Goal: Information Seeking & Learning: Learn about a topic

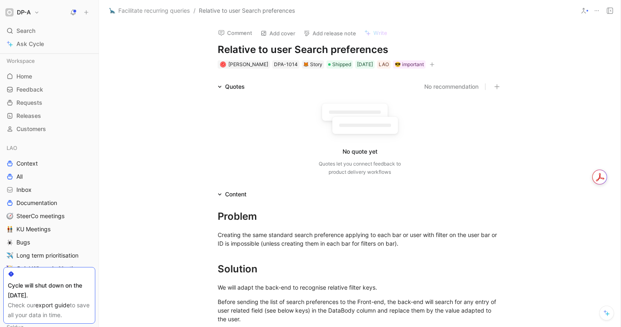
click at [28, 30] on span "Search" at bounding box center [25, 31] width 19 height 10
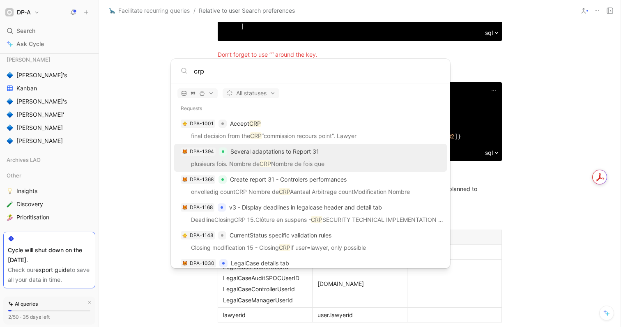
scroll to position [185, 0]
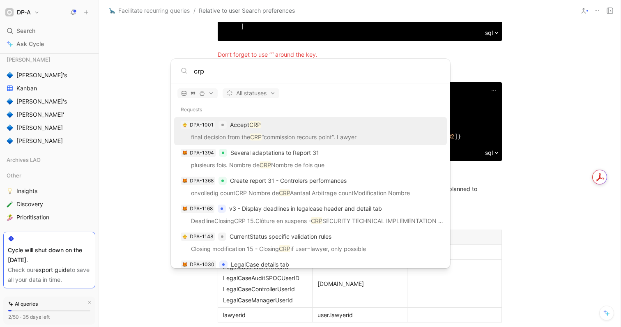
type input "crp"
click at [302, 127] on div "DPA-1001 Accept CRP" at bounding box center [311, 124] width 268 height 15
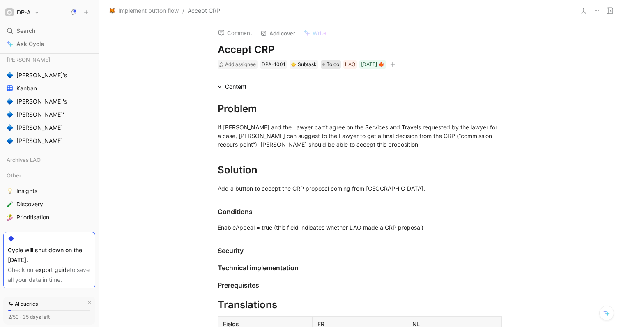
click at [327, 64] on span "To do" at bounding box center [333, 64] width 13 height 8
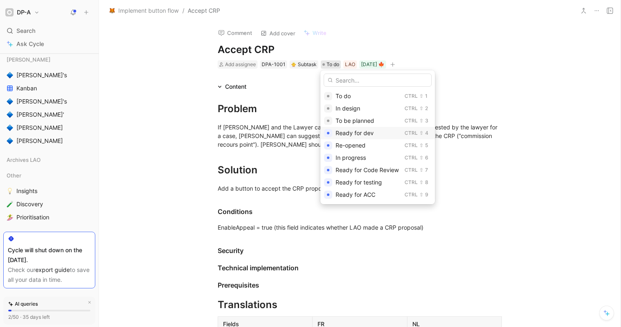
click at [372, 130] on span "Ready for dev" at bounding box center [355, 132] width 38 height 7
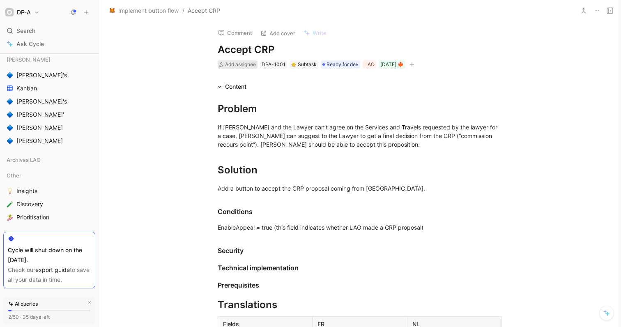
click at [231, 65] on span "Add assignee" at bounding box center [240, 64] width 31 height 6
type input "fabi"
click at [261, 96] on span "an Schoonbroodt" at bounding box center [273, 95] width 55 height 7
click at [432, 228] on div "EnableAppeal = true (this field indicates whether LAO made a CRP proposal)" at bounding box center [360, 227] width 284 height 9
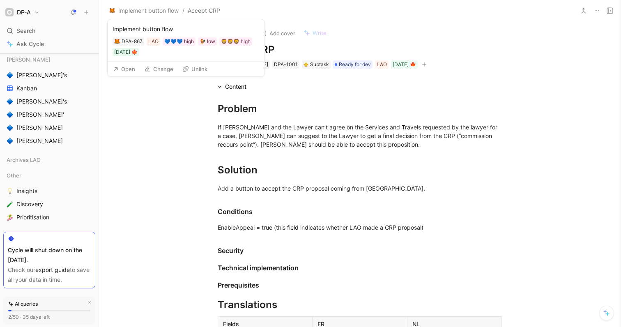
click at [131, 71] on button "Open" at bounding box center [124, 69] width 30 height 12
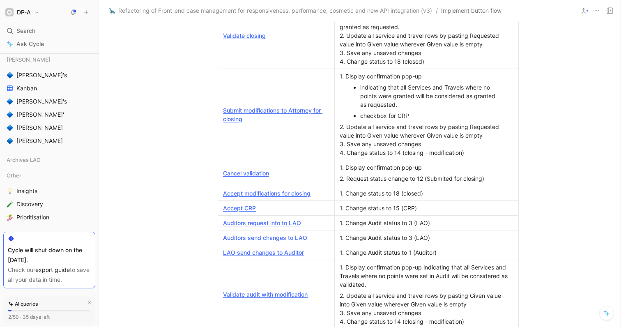
scroll to position [498, 0]
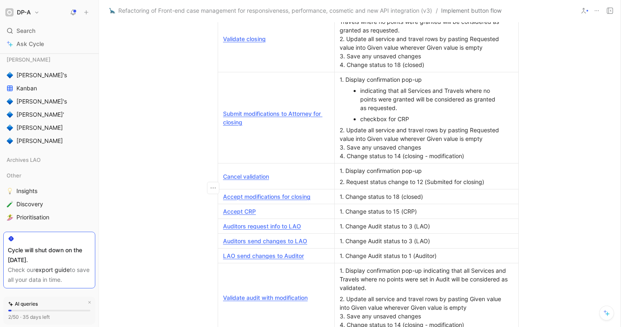
click at [440, 192] on div "1. Change status to 18 (closed)" at bounding box center [427, 196] width 174 height 9
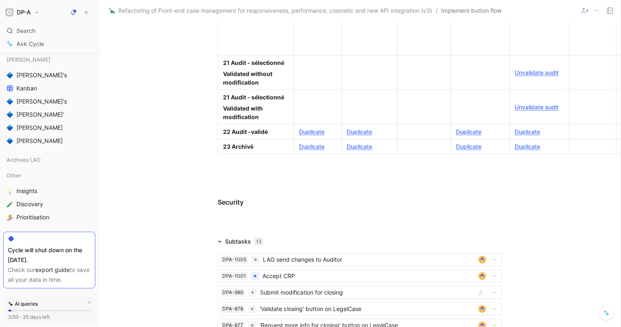
scroll to position [2319, 0]
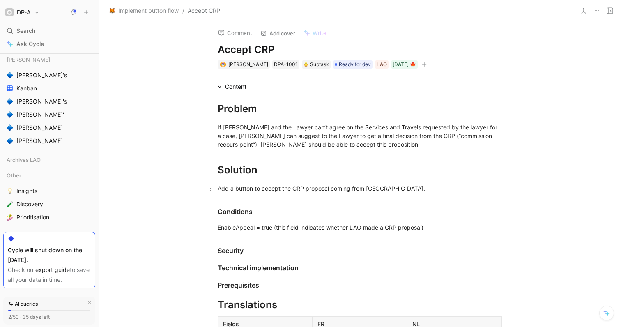
click at [388, 189] on div "Add a button to accept the CRP proposal coming from LAO." at bounding box center [360, 188] width 284 height 9
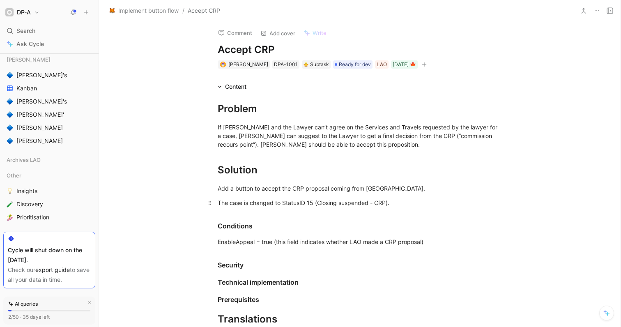
click at [218, 204] on div "The case is changed to StatusID 15 (Closing suspended - CRP)." at bounding box center [360, 202] width 284 height 9
click at [304, 202] on div "Pushing the button will changed to StatusID 15 (Closing suspended - CRP)." at bounding box center [360, 202] width 284 height 9
click at [390, 217] on h3 "Conditions" at bounding box center [359, 222] width 315 height 24
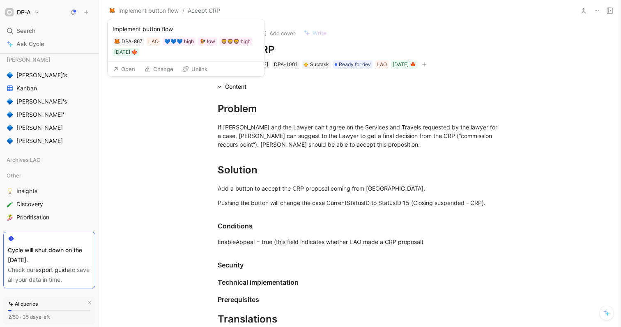
click at [132, 71] on button "Open" at bounding box center [124, 69] width 30 height 12
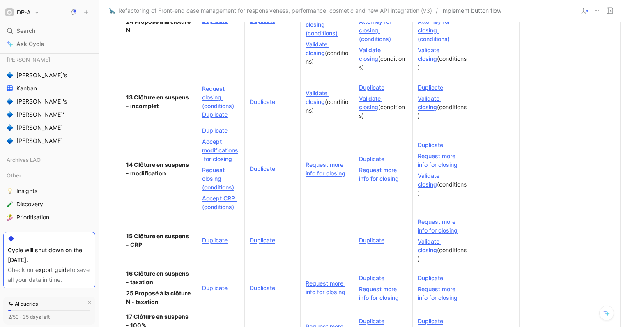
scroll to position [1448, 97]
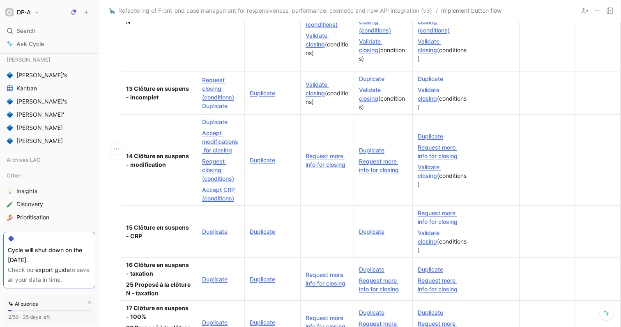
click at [219, 189] on link "Accept CRP (conditions)" at bounding box center [219, 194] width 35 height 16
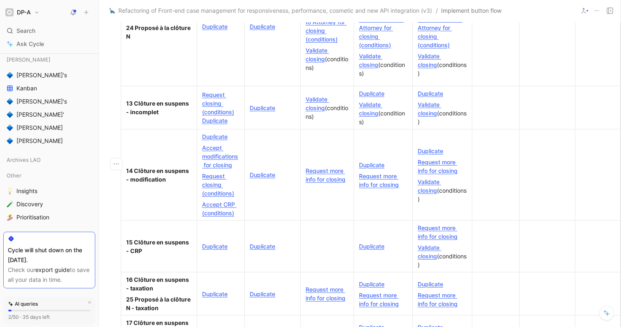
scroll to position [1463, 97]
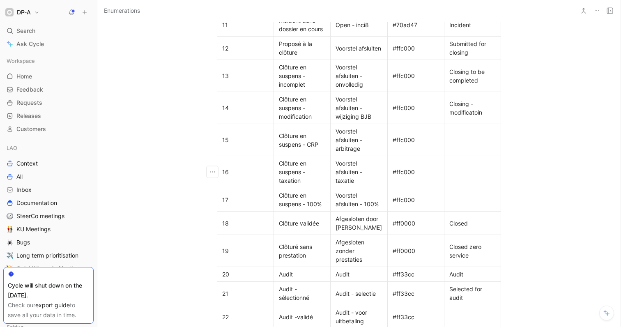
scroll to position [622, 0]
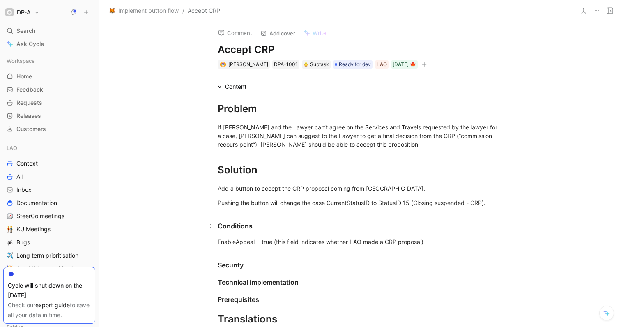
click at [261, 225] on div "Conditions" at bounding box center [360, 226] width 284 height 10
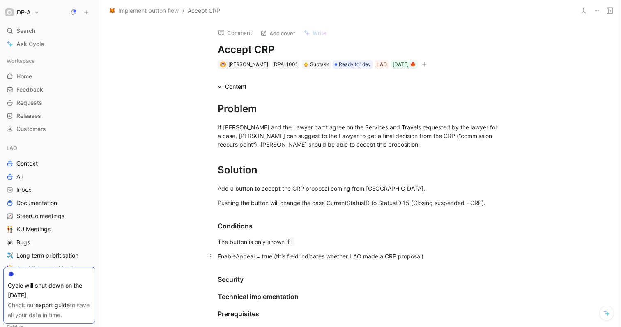
click at [218, 256] on div "EnableAppeal = true (this field indicates whether LAO made a CRP proposal)" at bounding box center [360, 256] width 284 height 9
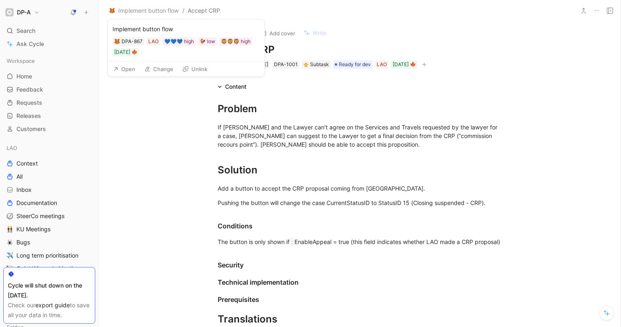
click at [134, 70] on button "Open" at bounding box center [124, 69] width 30 height 12
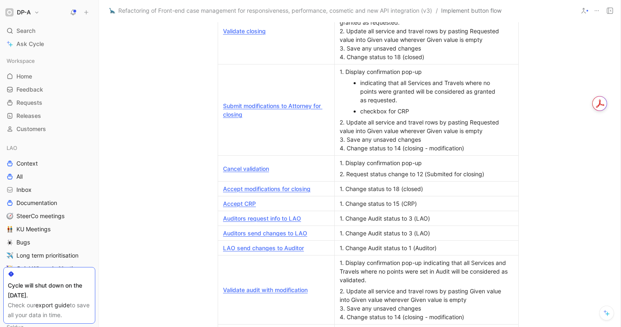
scroll to position [507, 0]
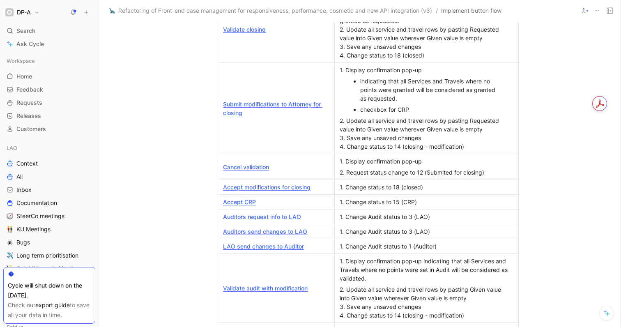
click at [433, 183] on div "1. Change status to 18 (closed)" at bounding box center [427, 187] width 174 height 9
click at [213, 181] on icon "button" at bounding box center [213, 179] width 8 height 8
click at [223, 196] on span "Add row below" at bounding box center [218, 197] width 40 height 7
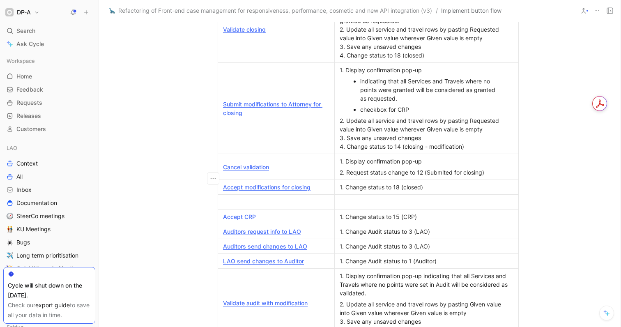
click at [258, 198] on div at bounding box center [276, 202] width 106 height 9
click at [224, 198] on div "Propose CRP" at bounding box center [276, 202] width 106 height 9
click at [373, 198] on div at bounding box center [427, 202] width 174 height 9
drag, startPoint x: 260, startPoint y: 194, endPoint x: 223, endPoint y: 194, distance: 37.4
click at [223, 198] on div "Propose CRP" at bounding box center [276, 202] width 106 height 9
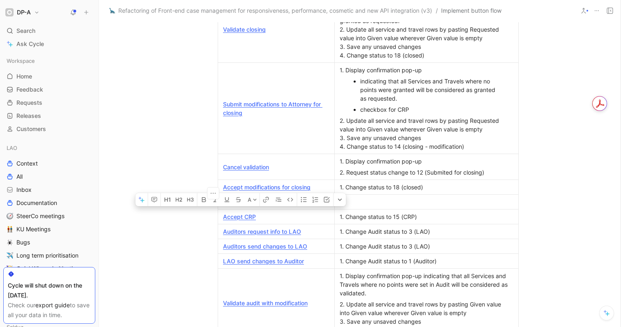
click at [382, 198] on div at bounding box center [427, 202] width 174 height 9
click at [314, 198] on p "Propose CRP" at bounding box center [276, 201] width 113 height 11
click at [385, 198] on div "Set" at bounding box center [427, 202] width 174 height 9
click at [283, 184] on link "Accept modifications for closing" at bounding box center [266, 187] width 87 height 7
click at [243, 213] on link "Accept CRP" at bounding box center [239, 216] width 33 height 7
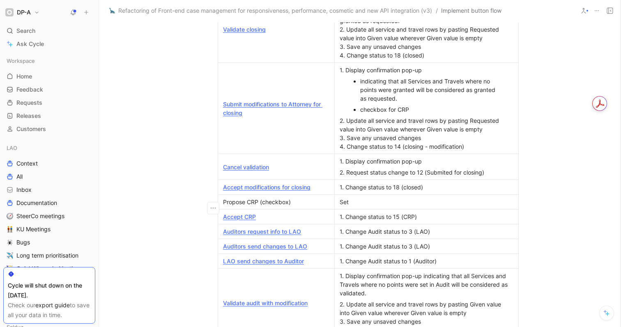
click at [376, 198] on p "Set" at bounding box center [426, 201] width 180 height 11
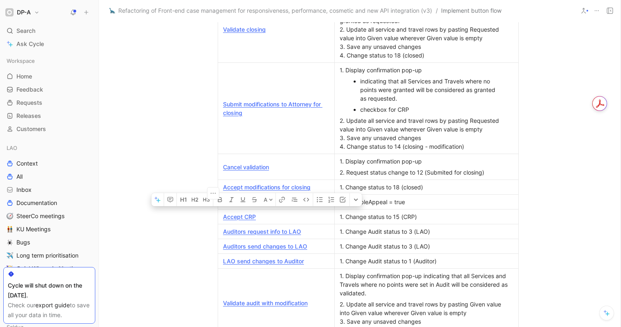
drag, startPoint x: 293, startPoint y: 193, endPoint x: 224, endPoint y: 191, distance: 69.5
click at [223, 198] on div "Propose CRP (checkbox)" at bounding box center [276, 202] width 106 height 9
click at [282, 199] on icon "button" at bounding box center [280, 200] width 3 height 3
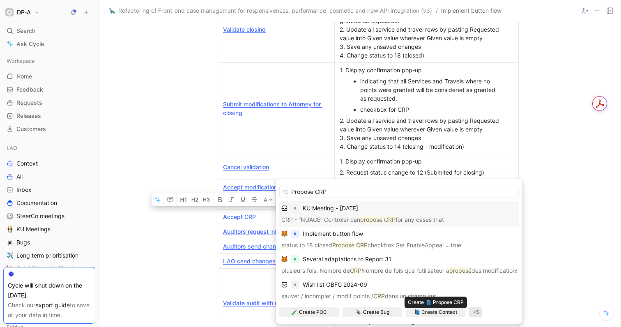
type input "Propose CRP"
click at [474, 310] on div "+5" at bounding box center [476, 312] width 14 height 10
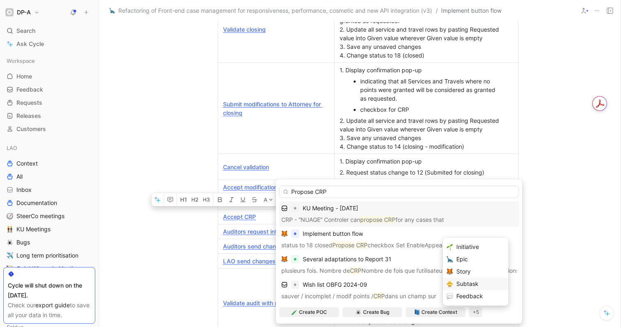
click at [465, 285] on div "Subtask" at bounding box center [480, 284] width 48 height 10
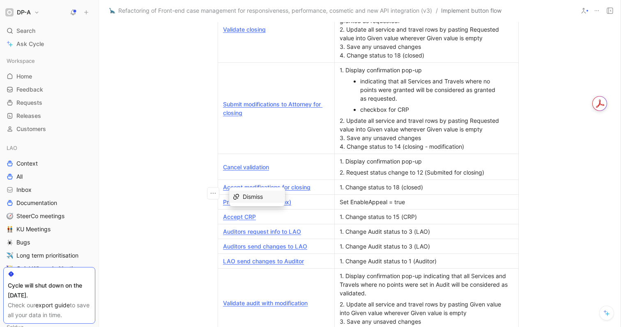
click at [260, 198] on link "Propose CRP (checkbox)" at bounding box center [257, 201] width 68 height 7
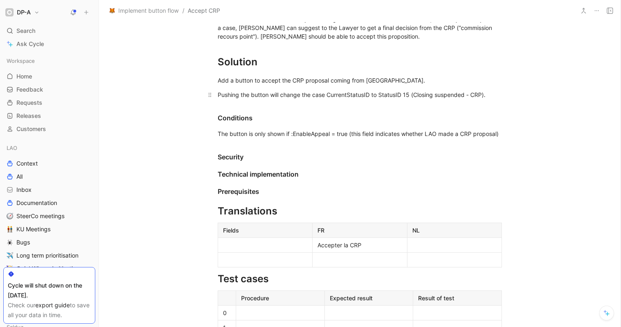
scroll to position [90, 0]
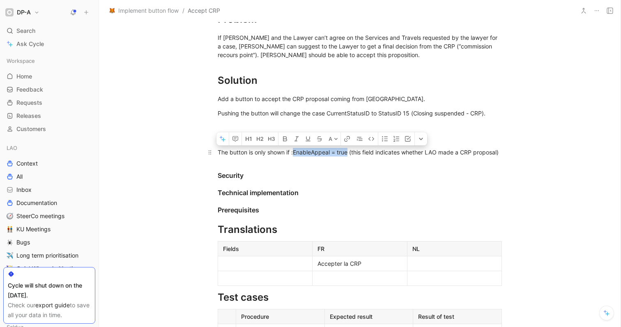
drag, startPoint x: 295, startPoint y: 152, endPoint x: 349, endPoint y: 154, distance: 53.8
click at [349, 154] on div "The button is only shown if :EnableAppeal = true (this field indicates whether …" at bounding box center [360, 152] width 284 height 9
copy div "EnableAppeal = true"
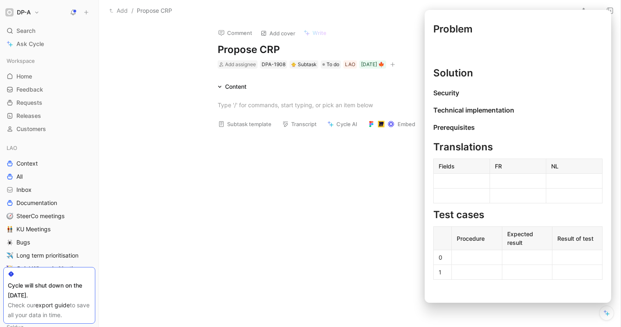
click at [248, 124] on button "Subtask template" at bounding box center [244, 124] width 61 height 12
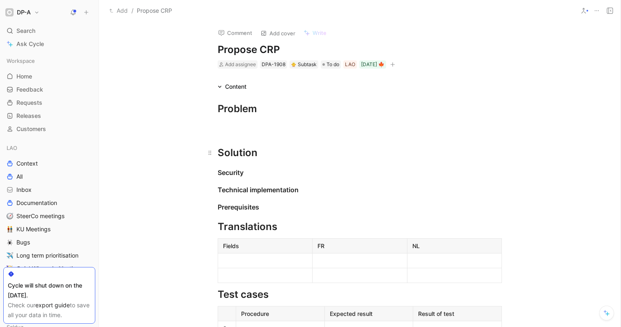
click at [266, 153] on div "Solution" at bounding box center [360, 152] width 284 height 15
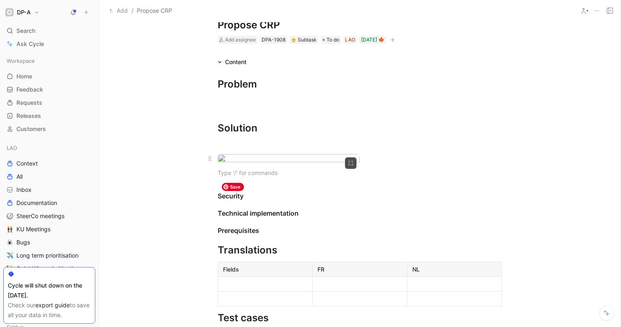
scroll to position [27, 0]
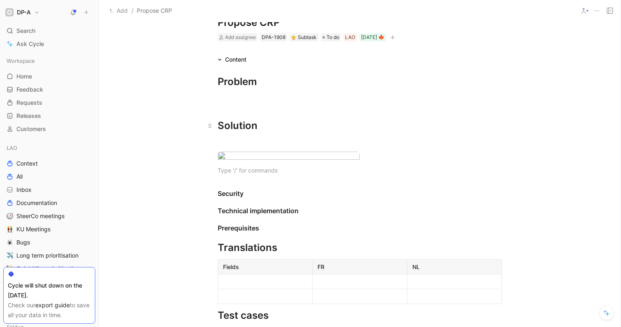
click at [271, 128] on div "Solution" at bounding box center [360, 125] width 284 height 15
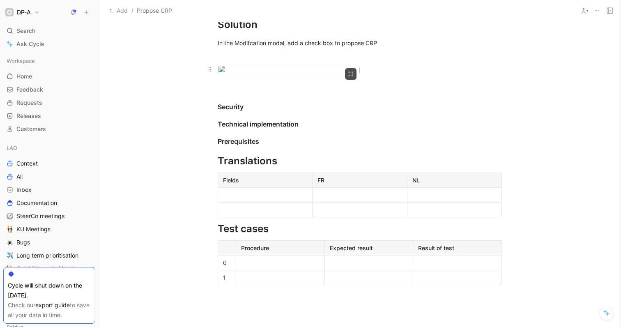
scroll to position [127, 0]
click at [262, 200] on div at bounding box center [265, 195] width 84 height 9
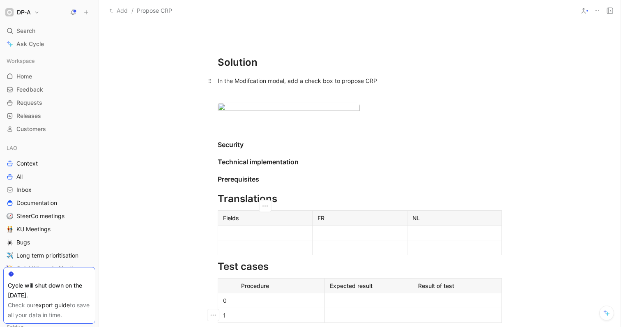
scroll to position [86, 0]
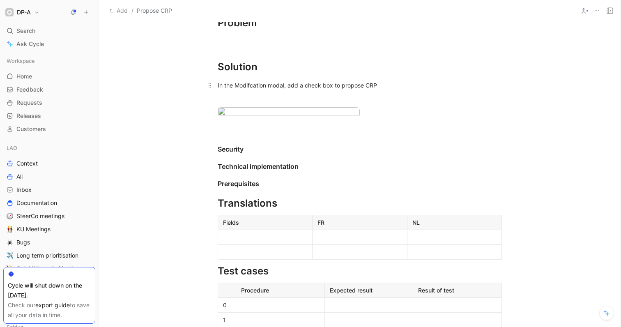
drag, startPoint x: 306, startPoint y: 84, endPoint x: 333, endPoint y: 85, distance: 27.1
click at [333, 85] on div "In the Modifcation modal, add a check box to propose CRP" at bounding box center [360, 85] width 284 height 9
click at [300, 86] on div "In the Modifcation modal, add a toggle to propose CRP" at bounding box center [360, 85] width 284 height 9
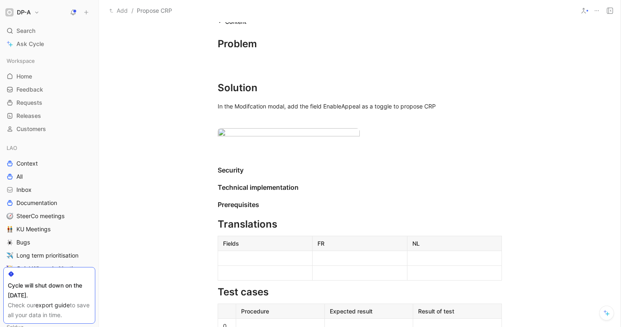
scroll to position [0, 0]
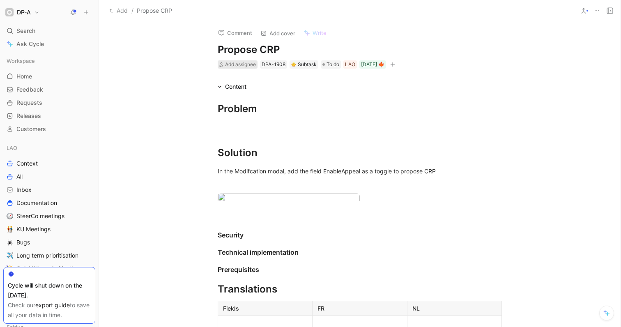
click at [230, 67] on span "Add assignee" at bounding box center [240, 64] width 31 height 6
type input "fab"
click at [268, 98] on span "[PERSON_NAME]" at bounding box center [268, 95] width 46 height 7
click at [349, 63] on span "To do" at bounding box center [345, 64] width 13 height 8
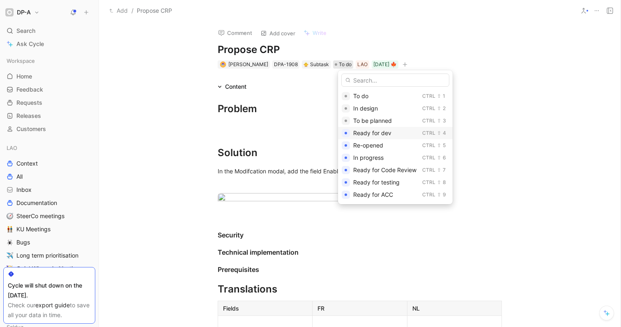
click at [400, 134] on div "Ready for dev" at bounding box center [386, 133] width 66 height 10
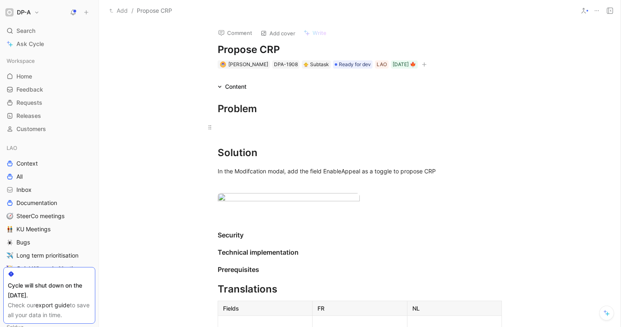
click at [228, 131] on div at bounding box center [360, 127] width 284 height 9
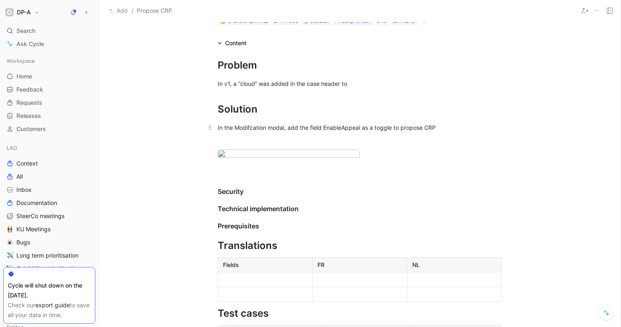
scroll to position [45, 0]
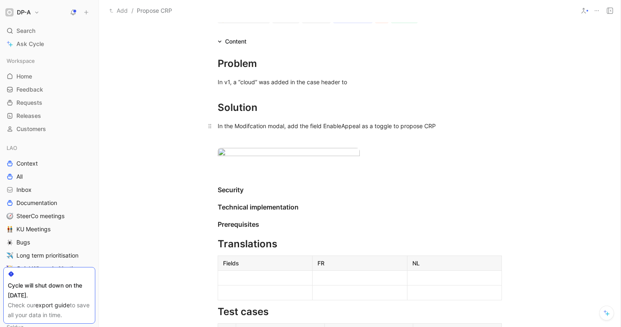
click at [435, 127] on div "In the Modifcation modal, add the field EnableAppeal as a toggle to propose CRP" at bounding box center [360, 126] width 284 height 9
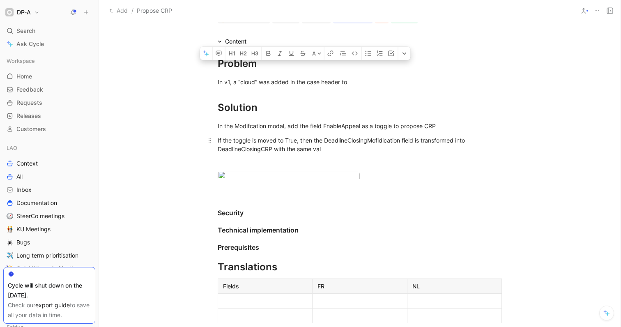
drag, startPoint x: 332, startPoint y: 147, endPoint x: 288, endPoint y: 150, distance: 44.4
click at [288, 150] on div "If the toggle is moved to True, then the DeadlineClosingMofidication field is t…" at bounding box center [360, 144] width 284 height 17
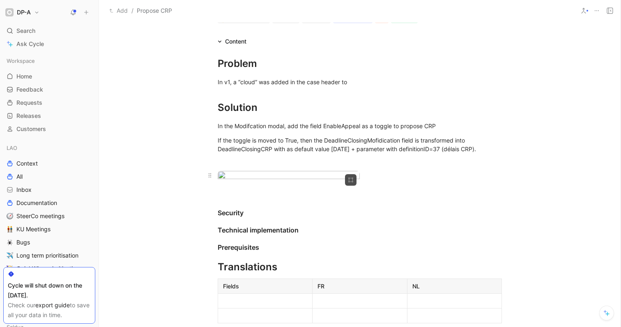
click at [386, 182] on div at bounding box center [360, 176] width 284 height 11
click at [440, 126] on div "In the Modifcation modal, add the field EnableAppeal as a toggle to propose CRP" at bounding box center [360, 126] width 284 height 9
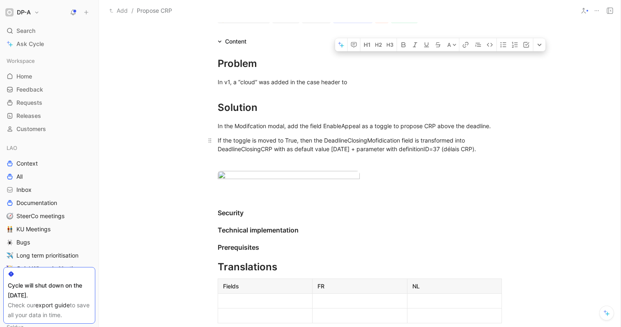
drag, startPoint x: 424, startPoint y: 139, endPoint x: 457, endPoint y: 142, distance: 33.8
click at [457, 142] on div "If the toggle is moved to True, then the DeadlineClosingMofidication field is t…" at bounding box center [360, 144] width 284 height 17
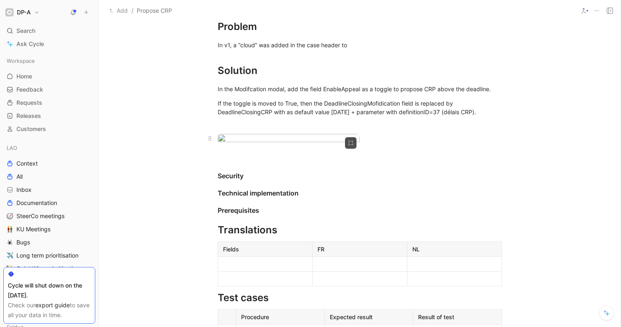
scroll to position [0, 0]
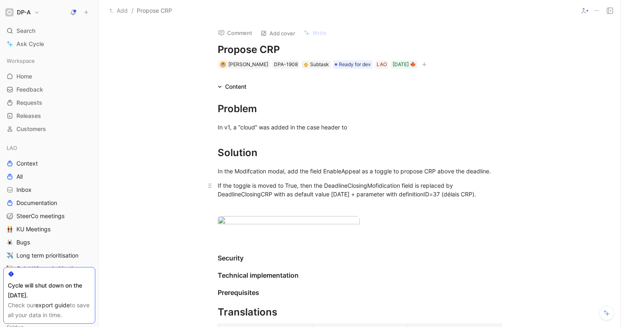
click at [483, 195] on div "If the toggle is moved to True, then the DeadlineClosingMofidication field is r…" at bounding box center [360, 189] width 284 height 17
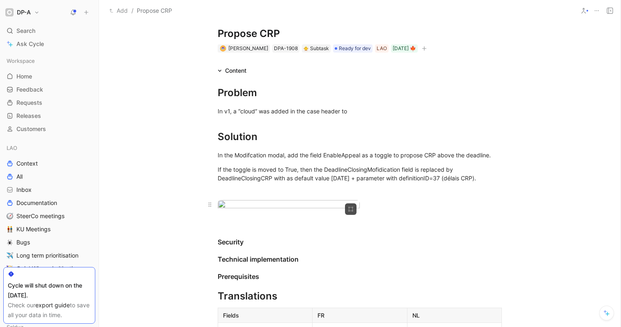
scroll to position [18, 0]
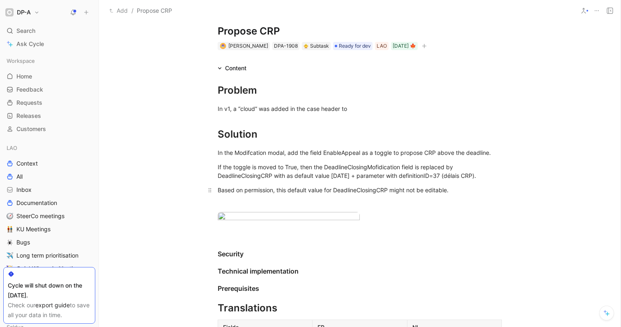
click at [274, 189] on div "Based on permission, this default value for DeadlineClosingCRP might not be edi…" at bounding box center [360, 190] width 284 height 9
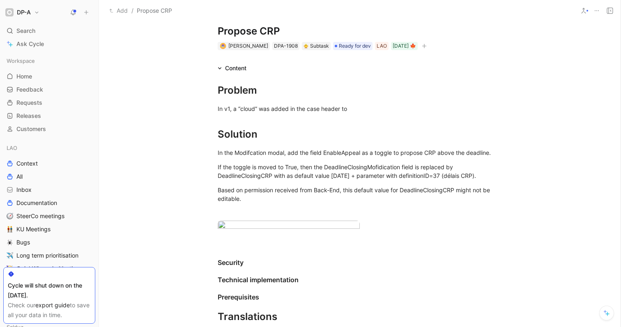
click at [124, 12] on button "Add" at bounding box center [118, 11] width 23 height 10
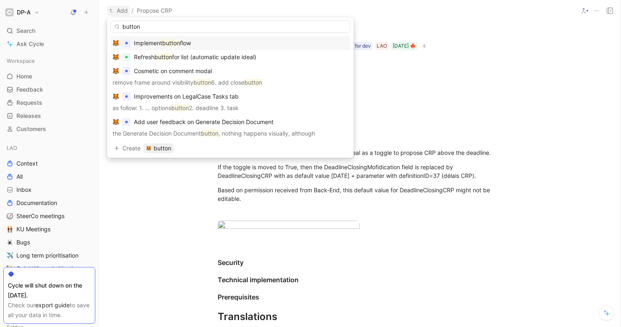
type input "button"
click at [190, 41] on span "flow" at bounding box center [185, 42] width 11 height 7
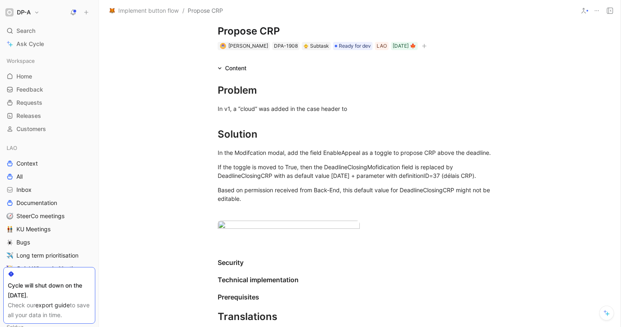
click at [138, 13] on span "Implement button flow" at bounding box center [148, 11] width 60 height 10
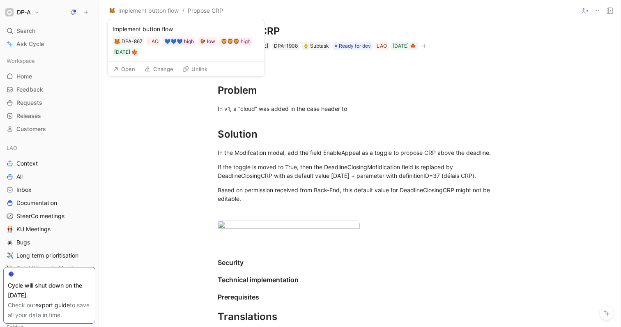
click at [144, 10] on span "Implement button flow" at bounding box center [148, 11] width 60 height 10
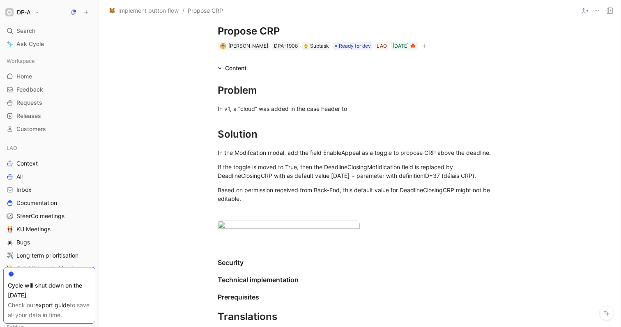
click at [148, 124] on div "Problem In v1, a “cloud” was added in the case header to Solution In the Modifc…" at bounding box center [360, 267] width 522 height 389
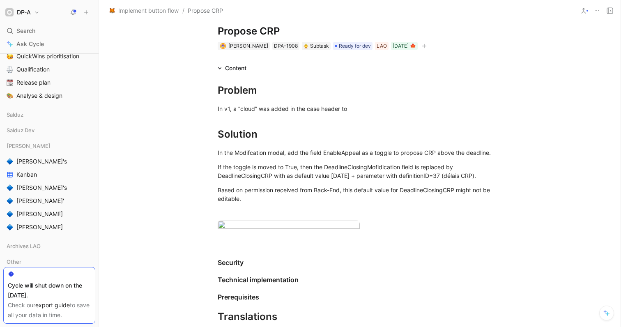
scroll to position [213, 0]
click at [29, 214] on span "[PERSON_NAME]" at bounding box center [39, 213] width 46 height 8
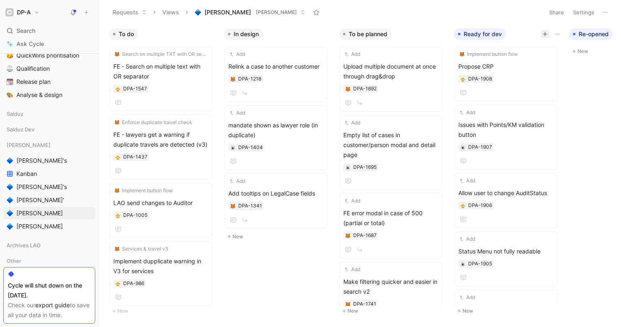
click at [547, 33] on button "button" at bounding box center [545, 34] width 8 height 8
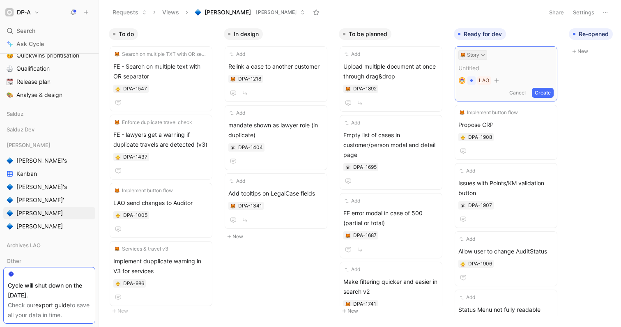
click at [481, 53] on icon at bounding box center [483, 55] width 4 height 4
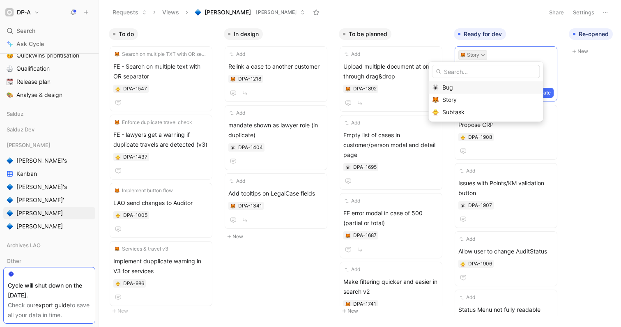
click at [468, 89] on div "Bug" at bounding box center [490, 88] width 97 height 10
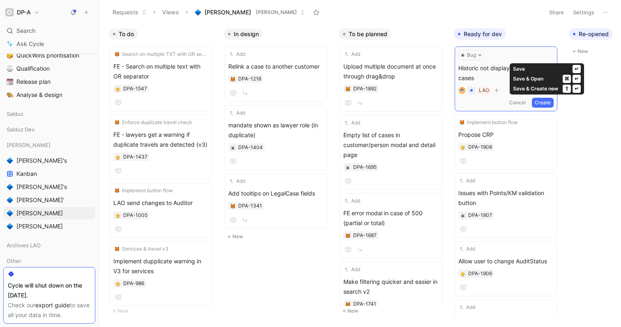
click at [552, 101] on button "Create" at bounding box center [543, 103] width 22 height 10
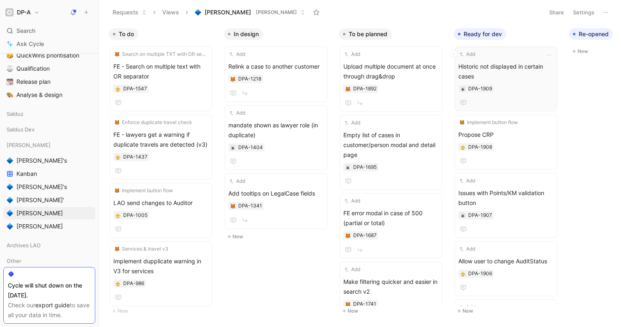
click at [494, 65] on span "Historic not displayed in certain cases" at bounding box center [505, 72] width 95 height 20
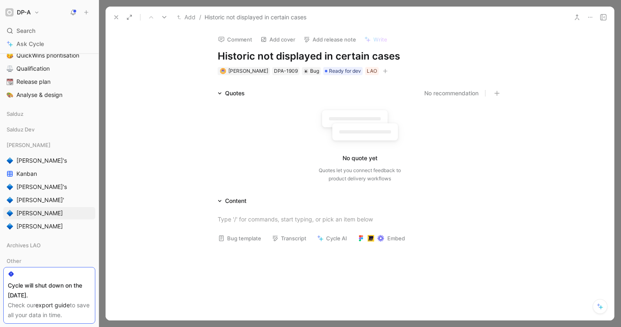
click at [242, 239] on button "Bug template" at bounding box center [239, 238] width 51 height 12
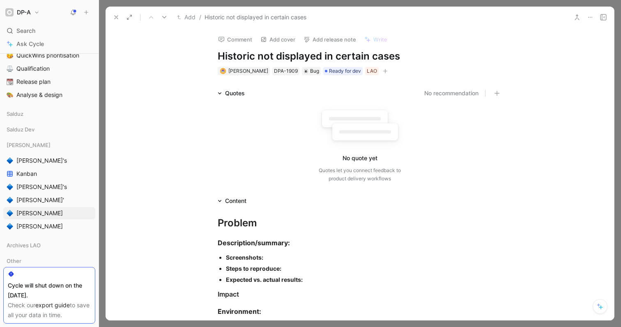
click at [272, 259] on div "Screenshots:" at bounding box center [364, 257] width 276 height 9
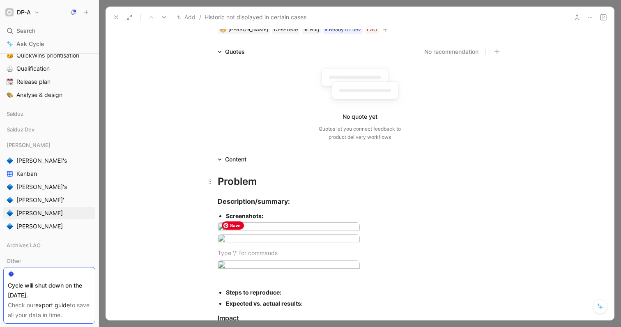
scroll to position [46, 0]
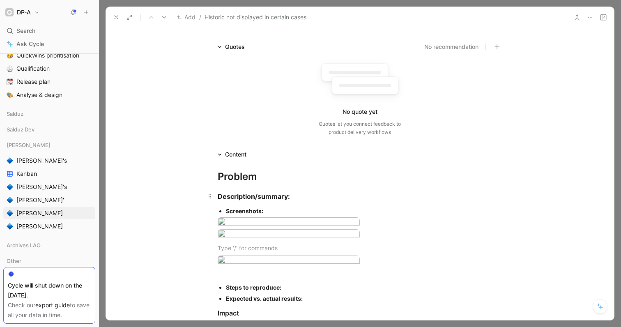
click at [298, 199] on div "Description/summary:" at bounding box center [360, 196] width 284 height 10
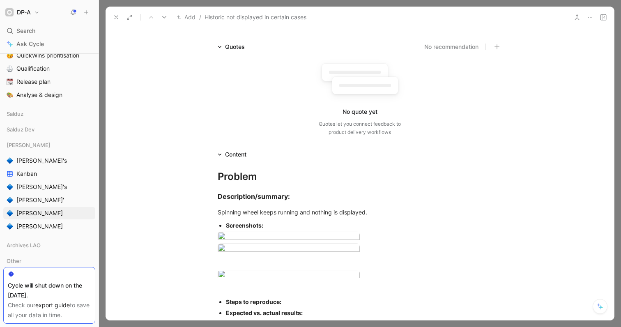
scroll to position [0, 0]
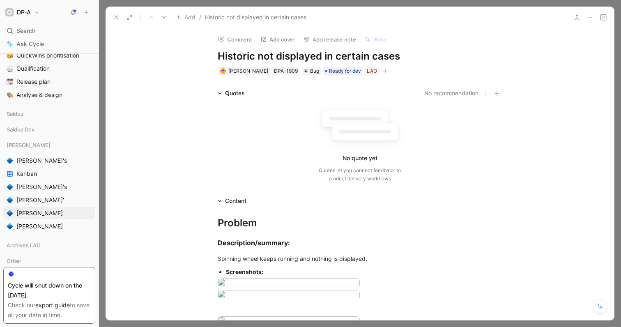
click at [117, 19] on icon at bounding box center [116, 17] width 7 height 7
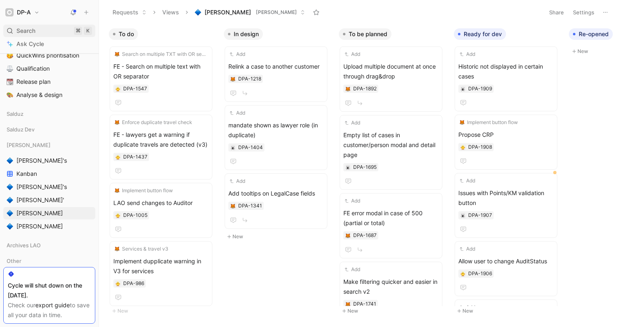
click at [51, 29] on div "Search ⌘ K" at bounding box center [49, 31] width 92 height 12
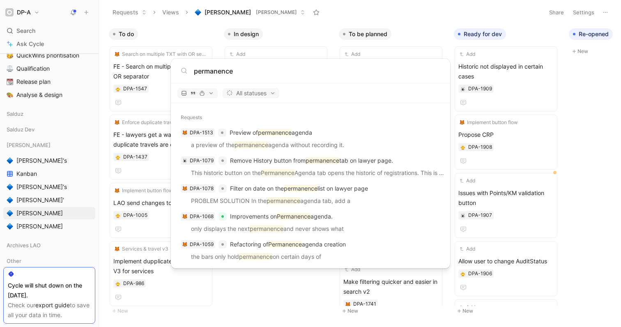
scroll to position [407, 0]
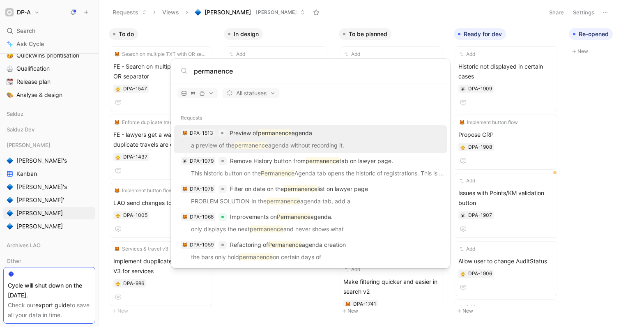
type input "permanence"
click at [295, 141] on p "a preview of the permanence agenda without recording it." at bounding box center [311, 146] width 268 height 12
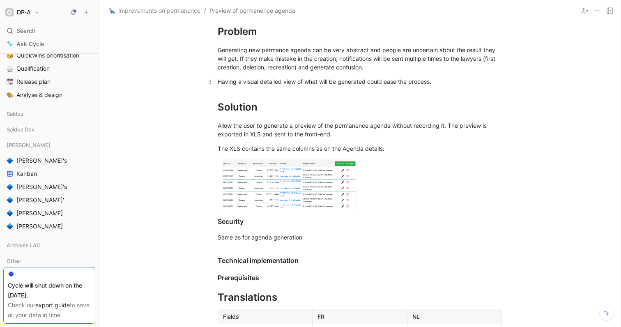
scroll to position [188, 0]
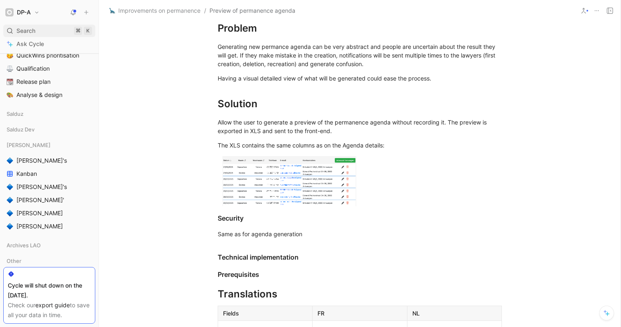
click at [37, 30] on div "Search ⌘ K" at bounding box center [49, 31] width 92 height 12
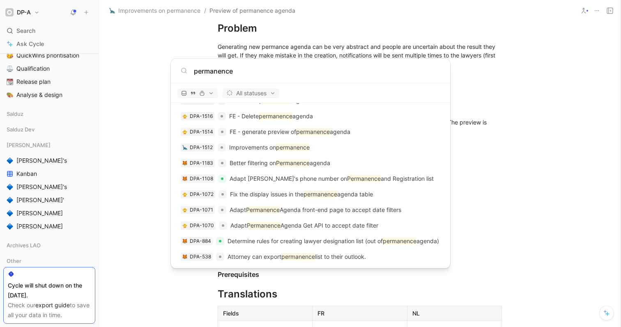
scroll to position [681, 0]
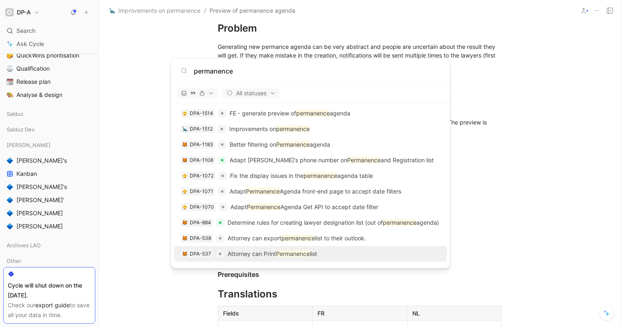
type input "permanence"
click at [378, 253] on div "DPA-537 Attorney can Print Permanence list" at bounding box center [311, 253] width 268 height 15
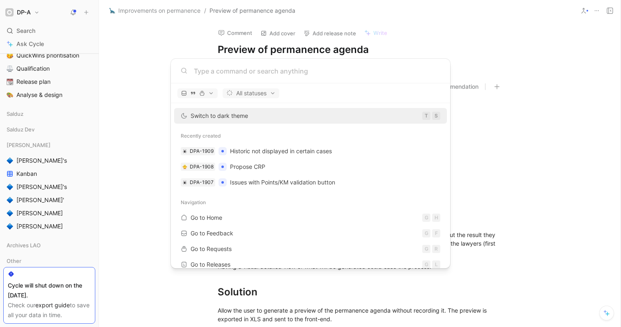
click at [152, 117] on body "DP-A Search ⌘ K Ask Cycle Workspace Home G then H Feedback G then F Requests G …" at bounding box center [310, 163] width 621 height 327
click at [535, 132] on body "DP-A Search ⌘ K Ask Cycle Workspace Home G then H Feedback G then F Requests G …" at bounding box center [310, 163] width 621 height 327
